Goal: Task Accomplishment & Management: Manage account settings

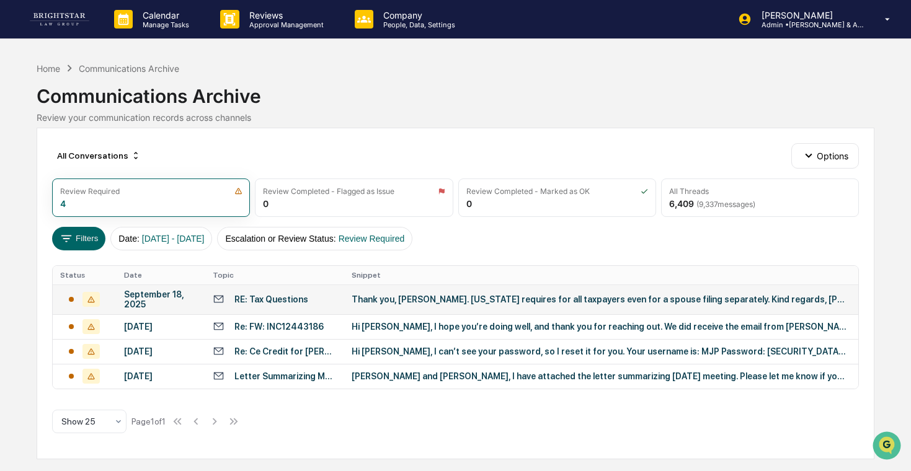
click at [432, 297] on div "Thank you, [PERSON_NAME]. [US_STATE] requires for all taxpayers even for a spou…" at bounding box center [600, 300] width 496 height 10
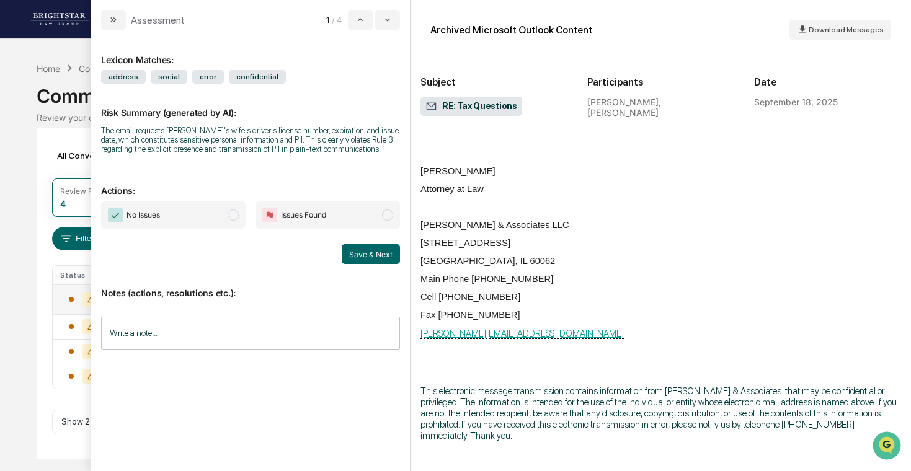
scroll to position [1493, 0]
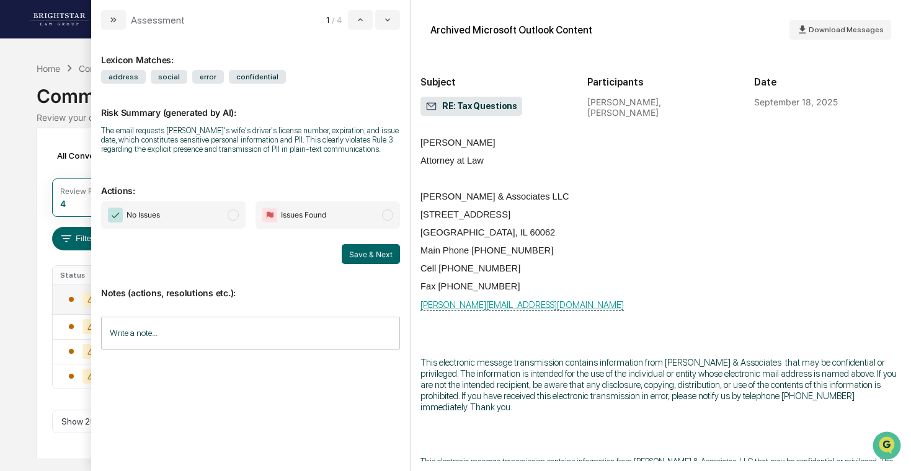
click at [2, 248] on div "Calendar Manage Tasks Reviews Approval Management Company People, Data, Setting…" at bounding box center [455, 235] width 911 height 471
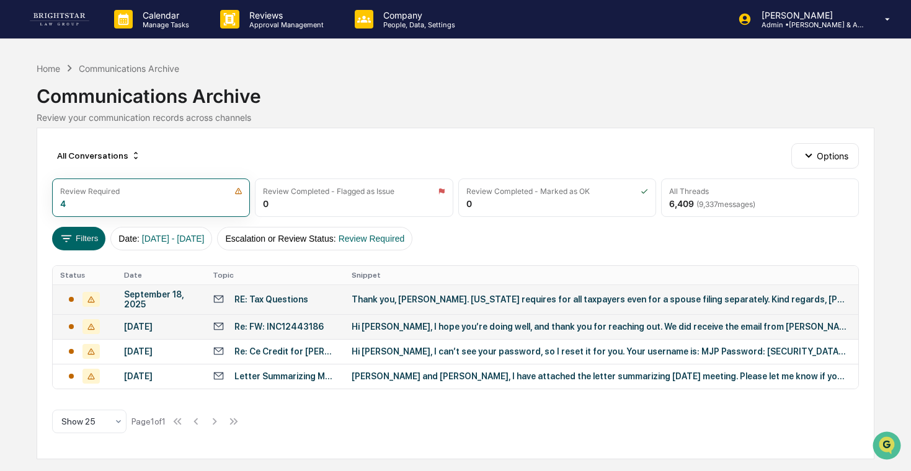
click at [364, 332] on div "Hi [PERSON_NAME], I hope you’re doing well, and thank you for reaching out. We …" at bounding box center [600, 327] width 496 height 10
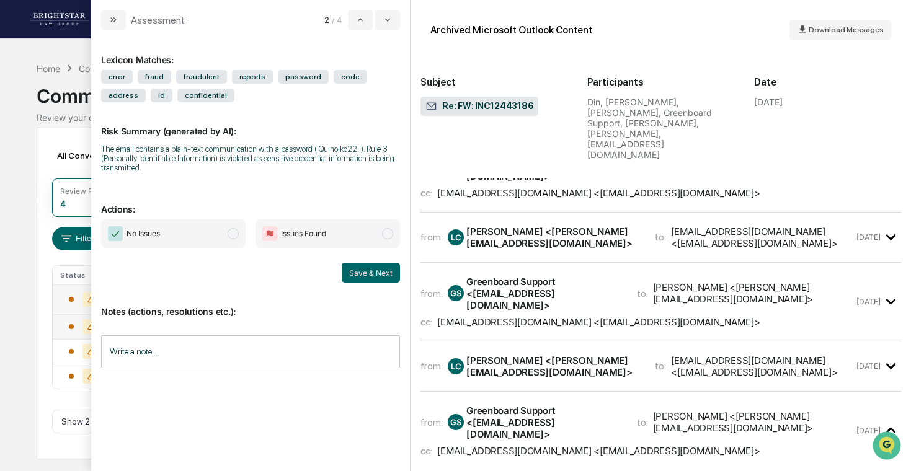
scroll to position [286, 0]
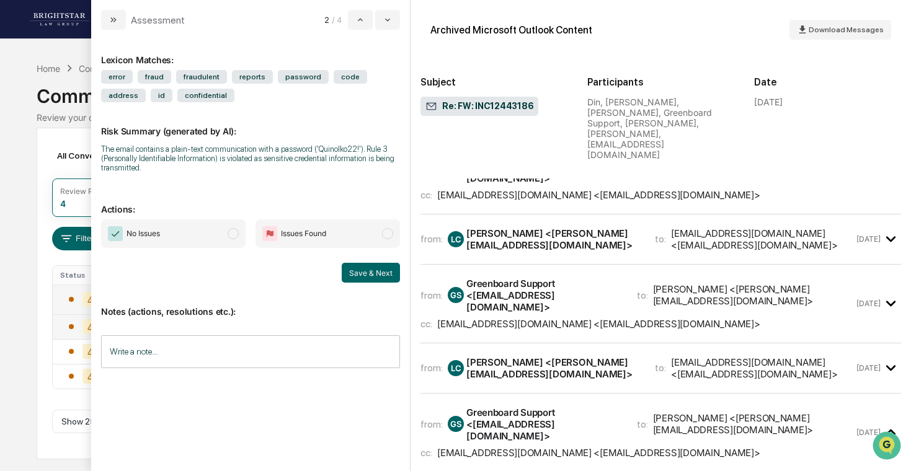
click at [601, 357] on div "[PERSON_NAME] <[PERSON_NAME][EMAIL_ADDRESS][DOMAIN_NAME]>" at bounding box center [554, 369] width 174 height 24
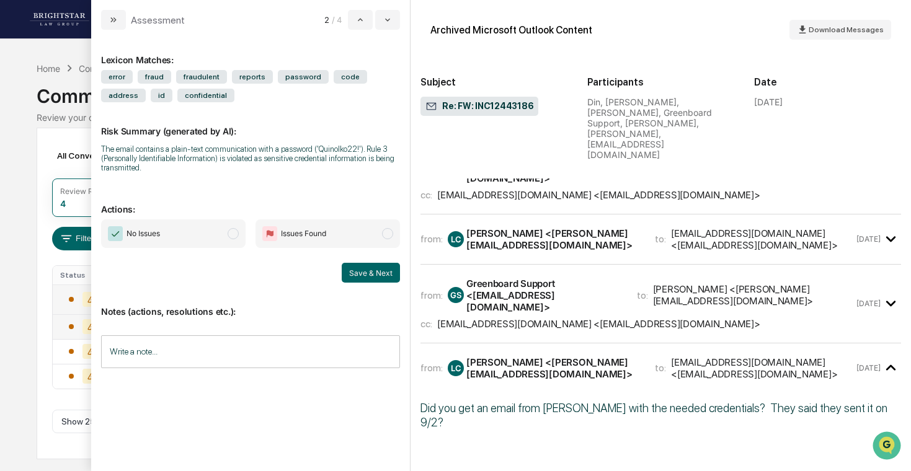
click at [599, 357] on div "[PERSON_NAME] <[PERSON_NAME][EMAIL_ADDRESS][DOMAIN_NAME]>" at bounding box center [554, 369] width 174 height 24
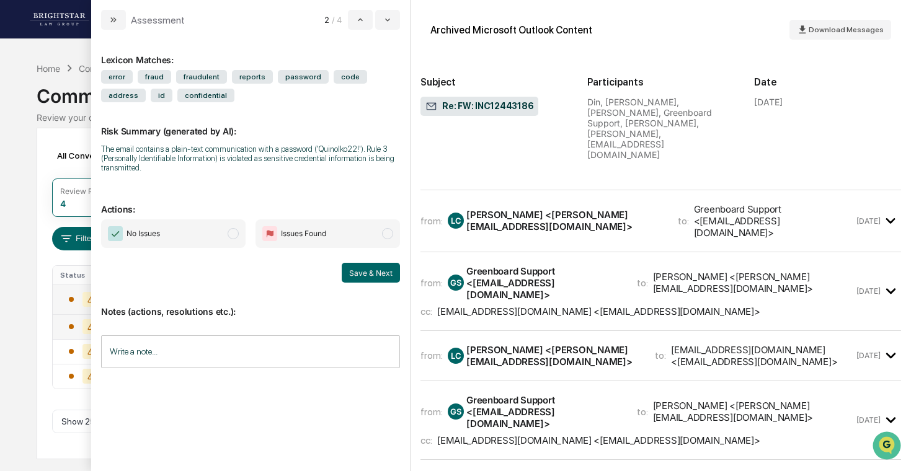
scroll to position [0, 0]
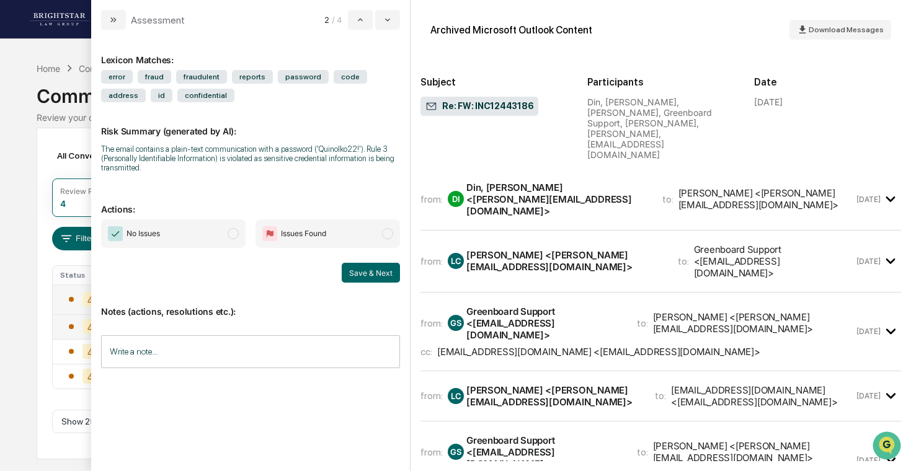
click at [836, 182] on div "from: [PERSON_NAME], [PERSON_NAME] <[PERSON_NAME][EMAIL_ADDRESS][DOMAIN_NAME]> …" at bounding box center [638, 199] width 434 height 35
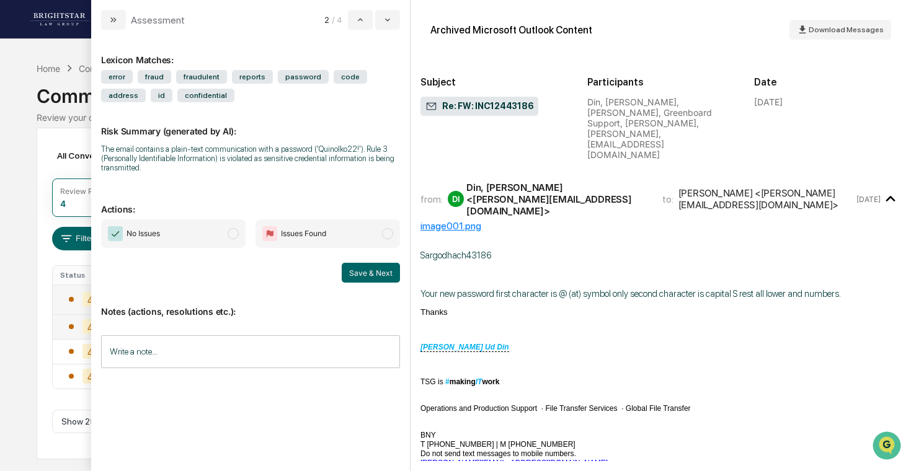
click at [836, 182] on div "from: [PERSON_NAME], [PERSON_NAME] <[PERSON_NAME][EMAIL_ADDRESS][DOMAIN_NAME]> …" at bounding box center [638, 199] width 434 height 35
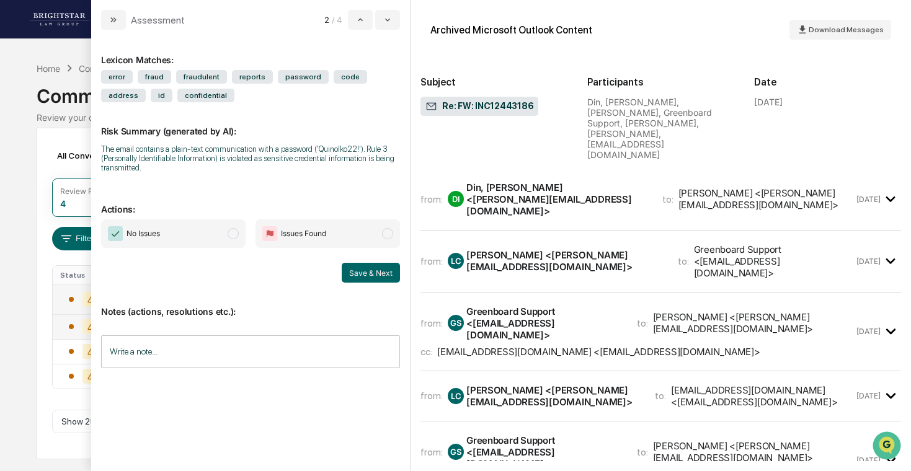
click at [839, 244] on div "Greenboard Support <[EMAIL_ADDRESS][DOMAIN_NAME]>" at bounding box center [774, 261] width 161 height 35
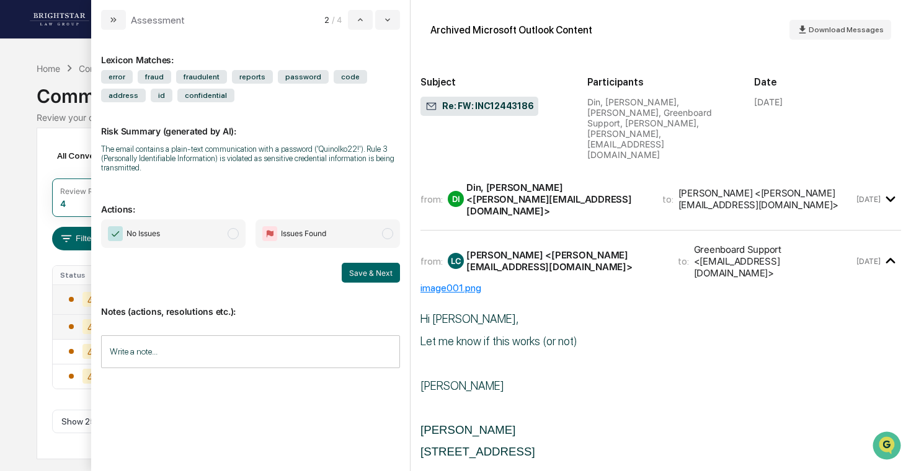
click at [838, 244] on div "Greenboard Support <[EMAIL_ADDRESS][DOMAIN_NAME]>" at bounding box center [774, 261] width 161 height 35
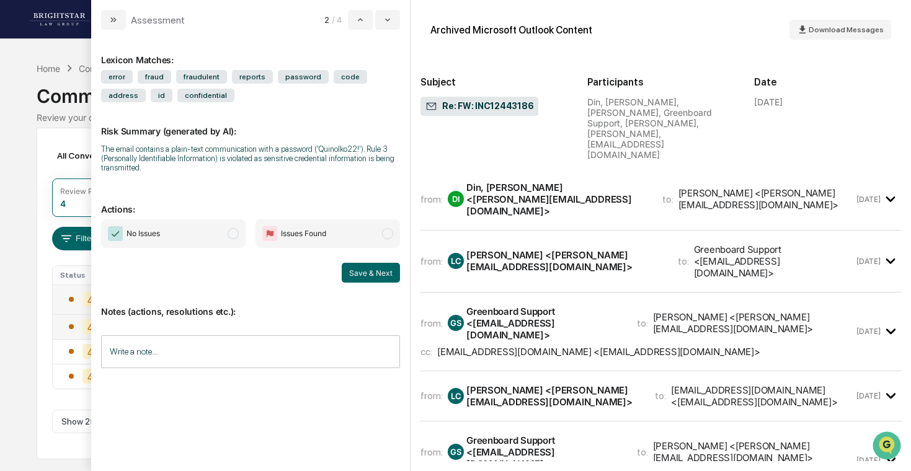
click at [832, 311] on div "[PERSON_NAME] <[PERSON_NAME][EMAIL_ADDRESS][DOMAIN_NAME]>" at bounding box center [754, 323] width 202 height 24
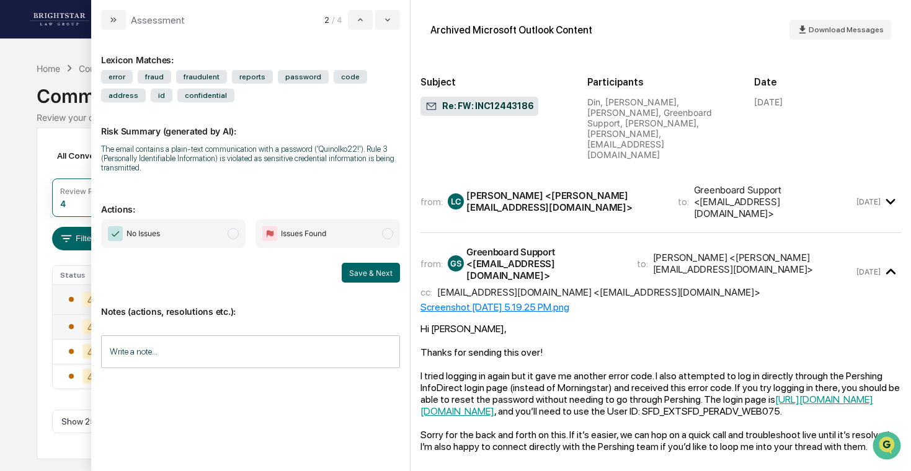
scroll to position [65, 0]
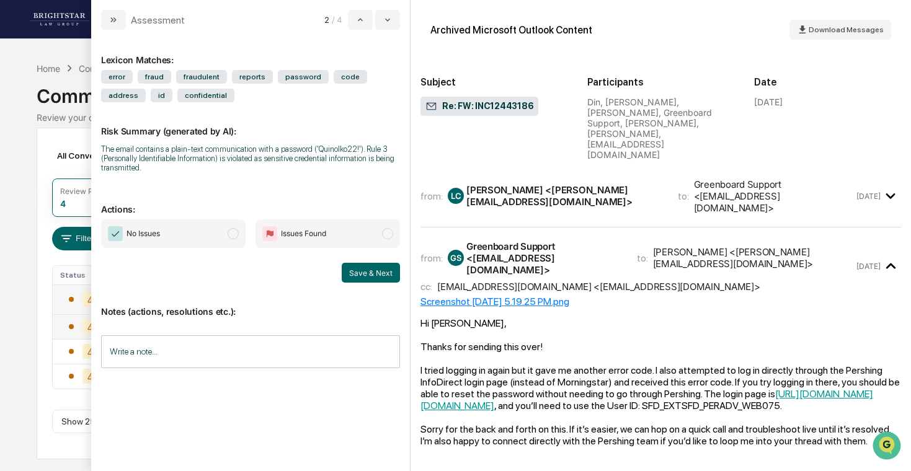
click at [845, 246] on div "[PERSON_NAME] <[PERSON_NAME][EMAIL_ADDRESS][DOMAIN_NAME]>" at bounding box center [754, 258] width 202 height 24
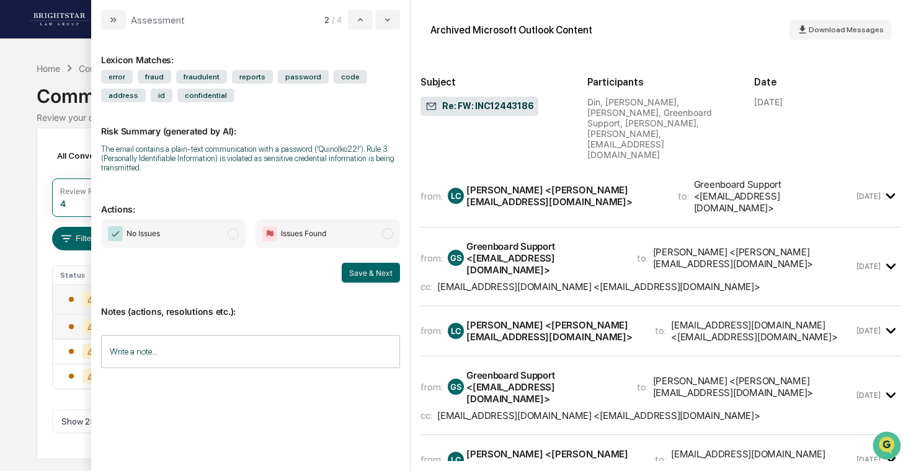
click at [829, 319] on div "[EMAIL_ADDRESS][DOMAIN_NAME] <[EMAIL_ADDRESS][DOMAIN_NAME]>" at bounding box center [762, 331] width 183 height 24
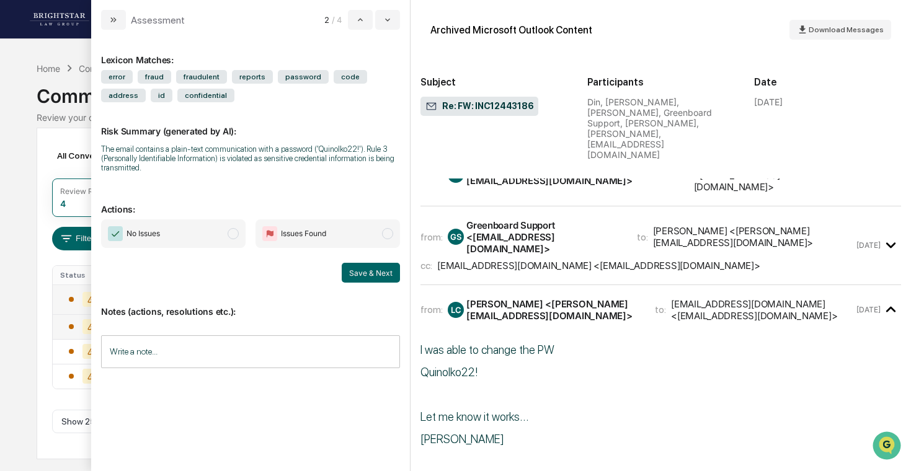
scroll to position [88, 0]
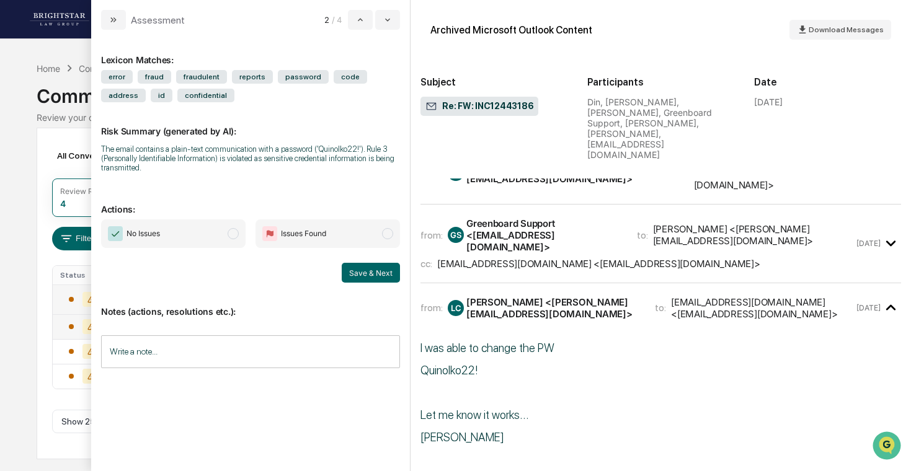
click at [826, 297] on div "[EMAIL_ADDRESS][DOMAIN_NAME] <[EMAIL_ADDRESS][DOMAIN_NAME]>" at bounding box center [762, 309] width 183 height 24
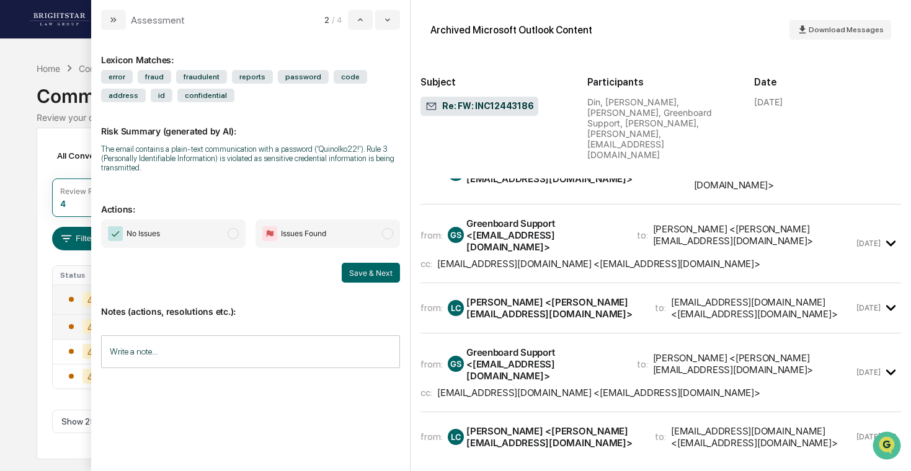
click at [828, 218] on div "from: GS Greenboard Support <[EMAIL_ADDRESS][DOMAIN_NAME]> to: [PERSON_NAME] <[…" at bounding box center [638, 244] width 434 height 52
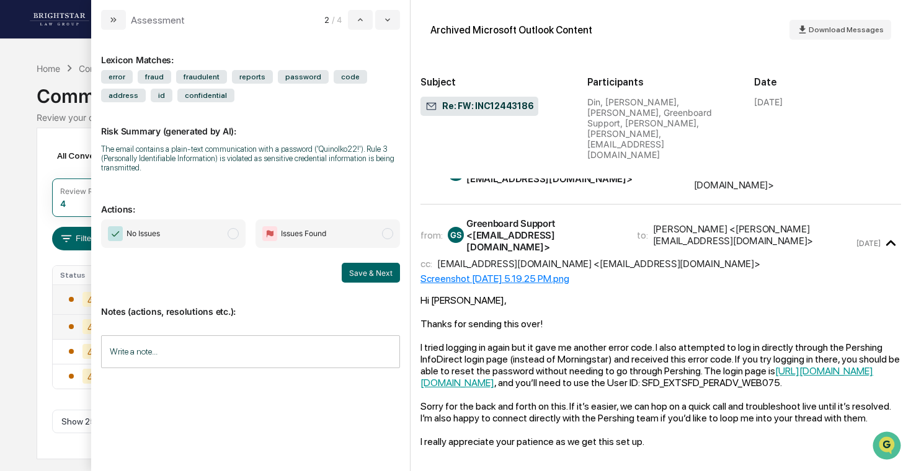
click at [829, 218] on div "from: GS Greenboard Support <[EMAIL_ADDRESS][DOMAIN_NAME]> to: [PERSON_NAME] <[…" at bounding box center [638, 244] width 434 height 52
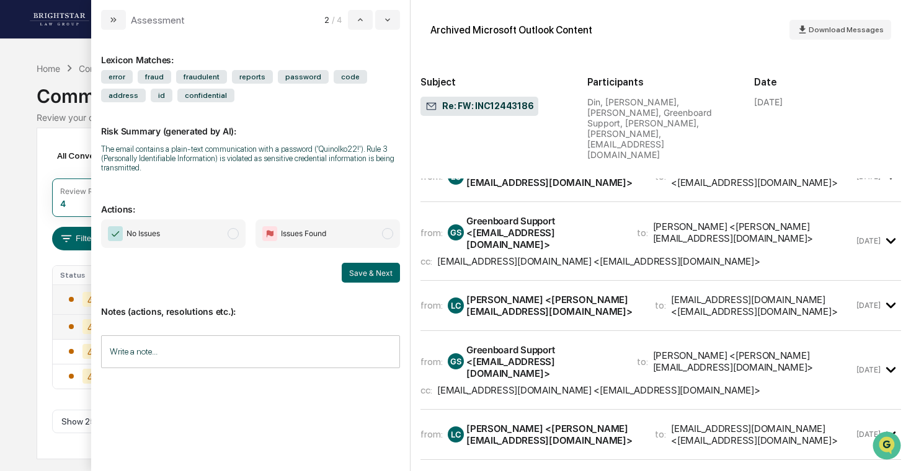
scroll to position [342, 0]
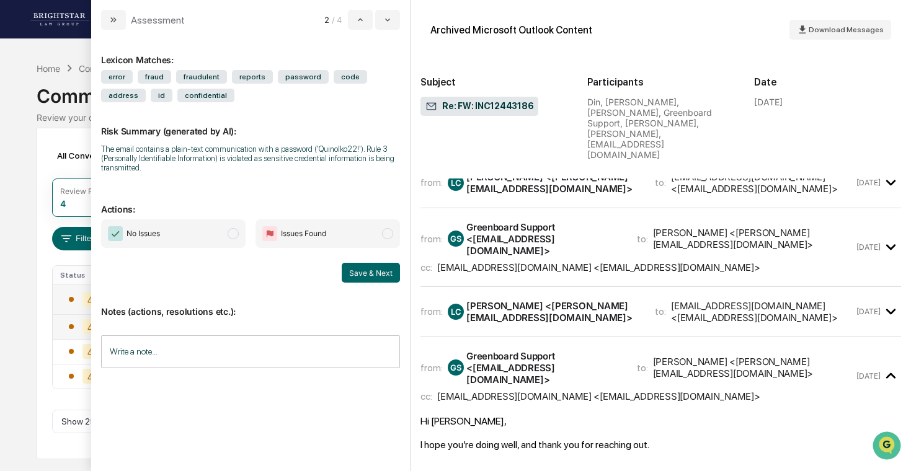
click at [16, 238] on div "Calendar Manage Tasks Reviews Approval Management Company People, Data, Setting…" at bounding box center [455, 235] width 911 height 471
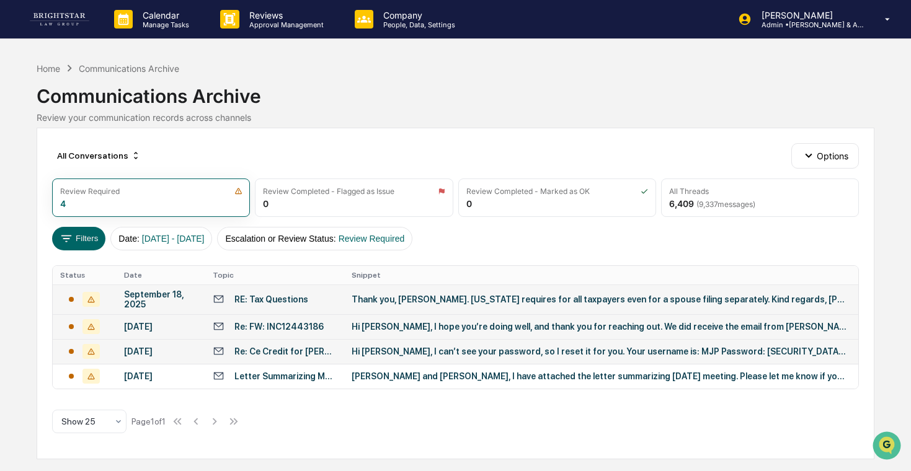
click at [357, 357] on div "Hi [PERSON_NAME], I can’t see your password, so I reset it for you. Your userna…" at bounding box center [600, 352] width 496 height 10
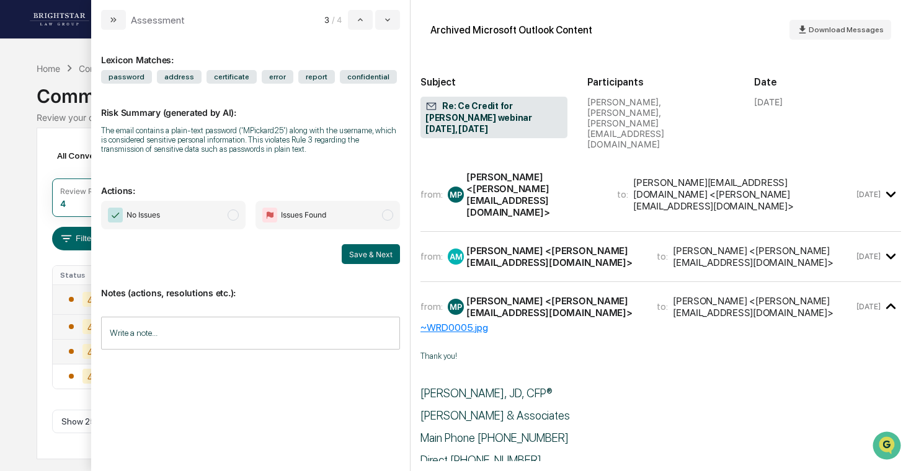
click at [40, 357] on div "All Conversations Options Review Required 4 Review Completed - Flagged as Issue…" at bounding box center [456, 294] width 838 height 332
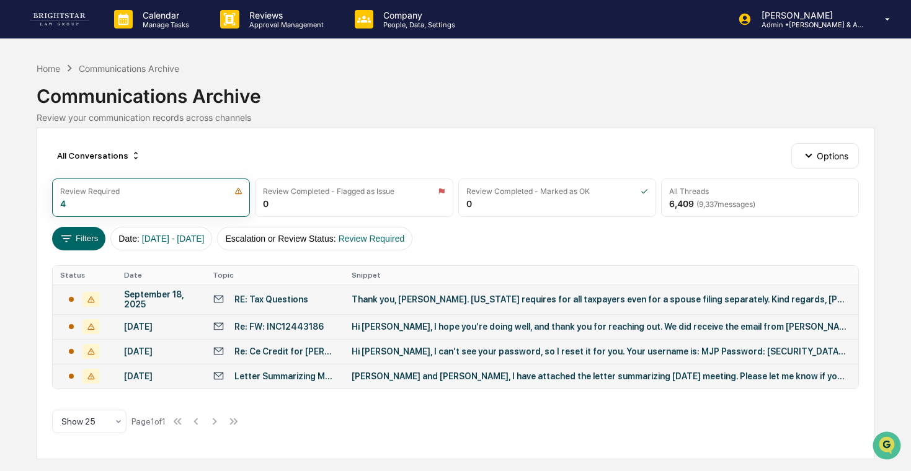
click at [143, 389] on td "[DATE]" at bounding box center [161, 376] width 89 height 25
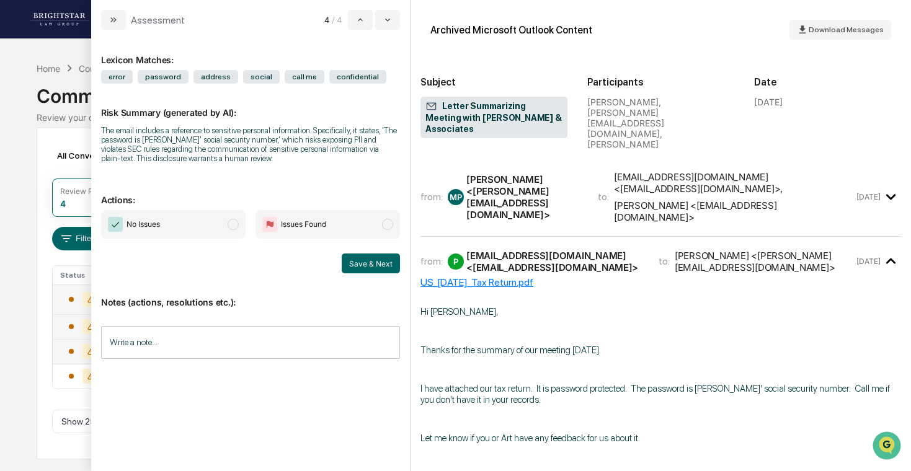
click at [10, 210] on div "Calendar Manage Tasks Reviews Approval Management Company People, Data, Setting…" at bounding box center [455, 235] width 911 height 471
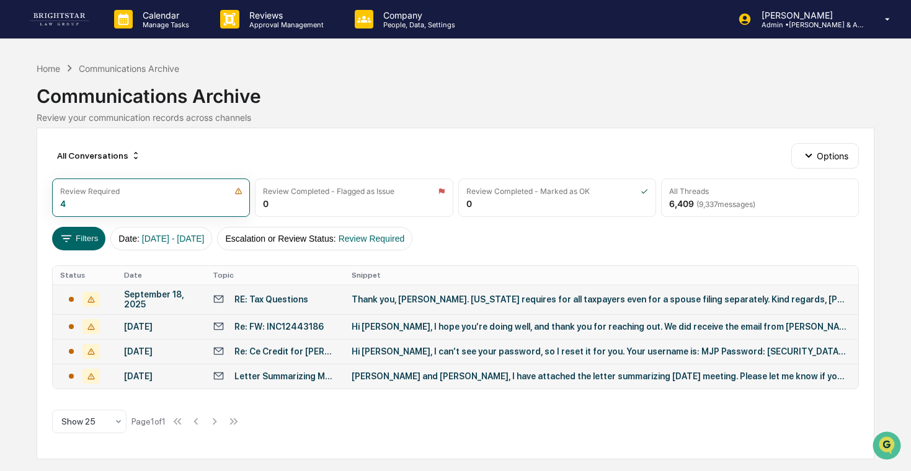
click at [172, 382] on div "[DATE]" at bounding box center [161, 377] width 74 height 10
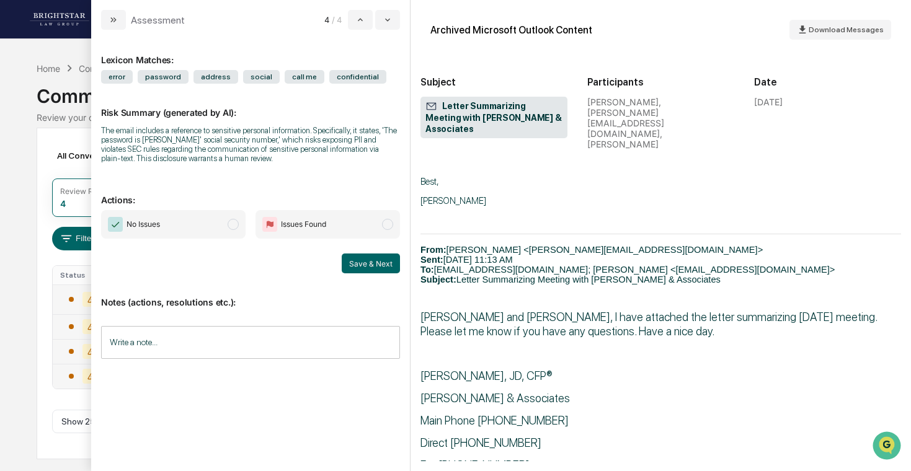
scroll to position [298, 0]
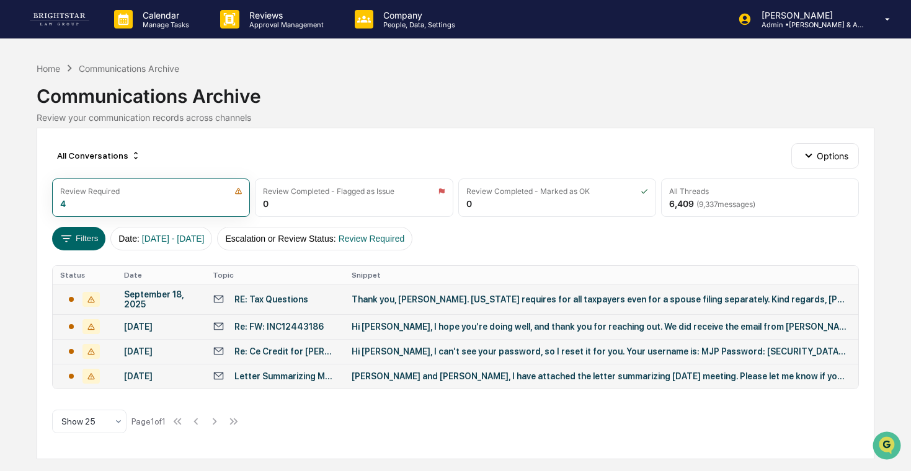
click at [2, 311] on div "Calendar Manage Tasks Reviews Approval Management Company People, Data, Setting…" at bounding box center [455, 235] width 911 height 471
click at [194, 22] on p "Manage Tasks" at bounding box center [164, 24] width 63 height 9
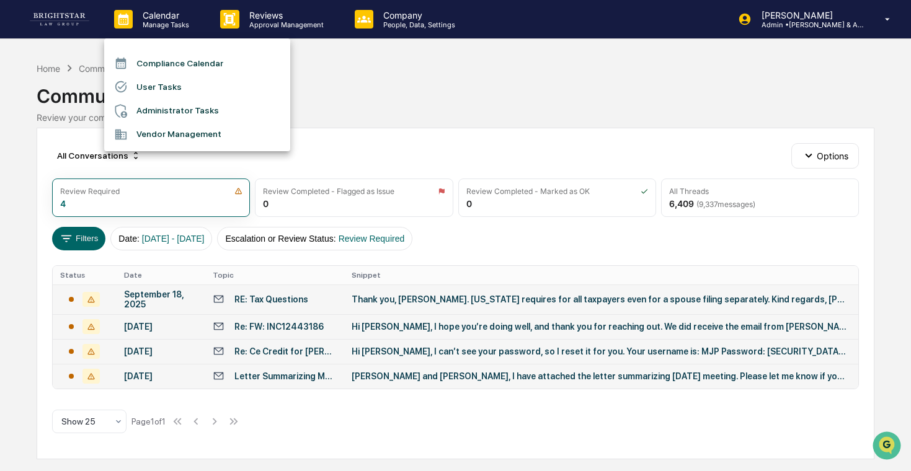
drag, startPoint x: 191, startPoint y: 92, endPoint x: 285, endPoint y: 22, distance: 117.1
click at [286, 22] on div "Compliance Calendar User Tasks Administrator Tasks Vendor Management" at bounding box center [455, 235] width 911 height 471
click at [285, 22] on div at bounding box center [455, 235] width 911 height 471
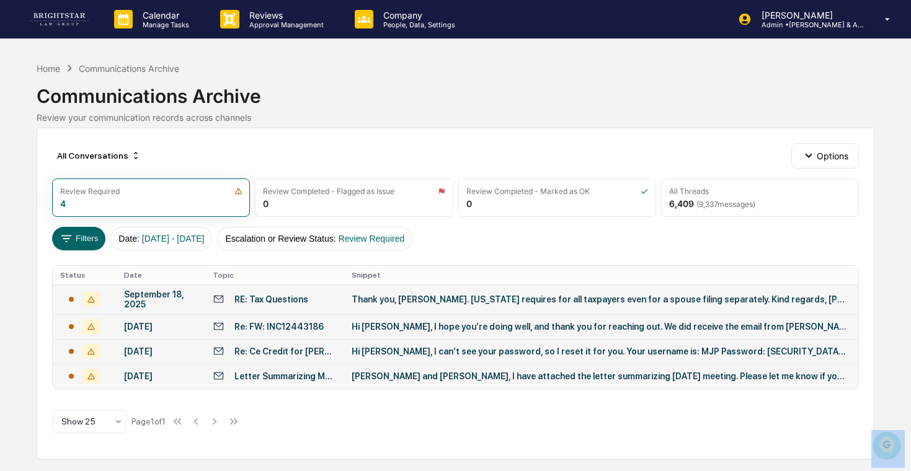
click at [285, 22] on div at bounding box center [455, 235] width 911 height 471
click at [285, 22] on p "Approval Management" at bounding box center [284, 24] width 91 height 9
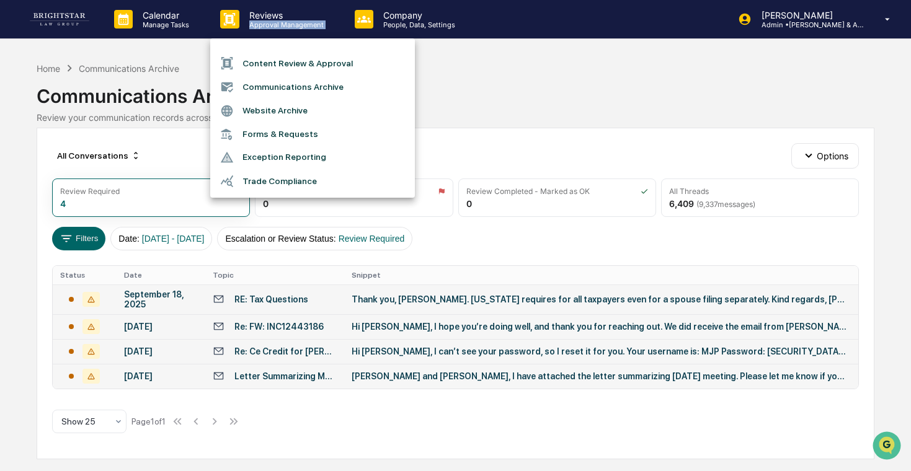
click at [277, 133] on li "Forms & Requests" at bounding box center [312, 134] width 205 height 23
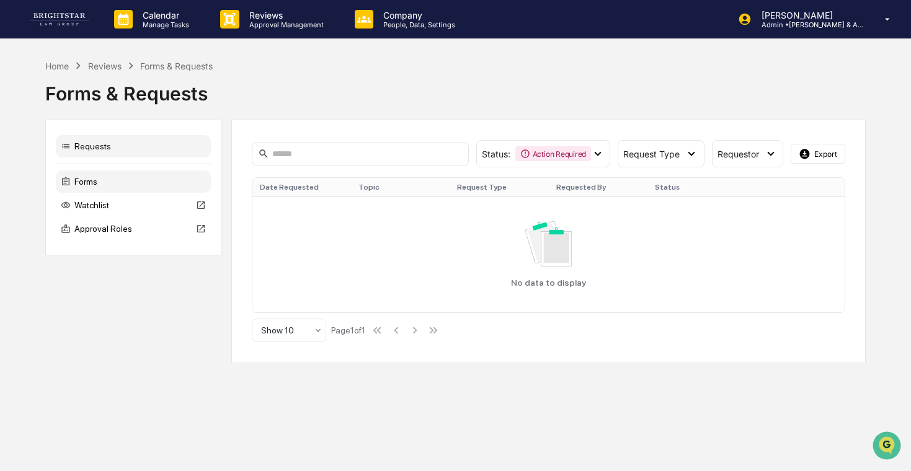
click at [131, 178] on div "Forms" at bounding box center [133, 182] width 155 height 22
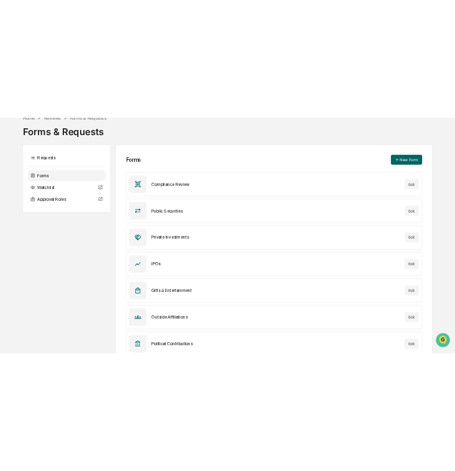
scroll to position [69, 0]
